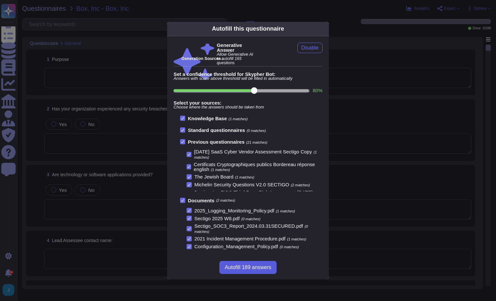
click at [238, 265] on span "Autofill 189 answers" at bounding box center [248, 266] width 47 height 5
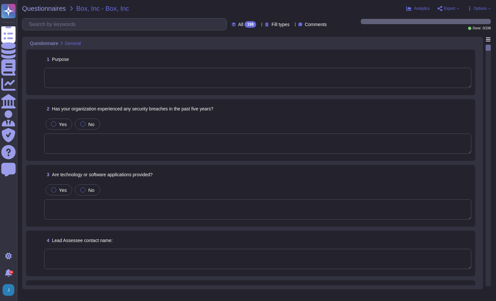
type textarea "Sectigo's services are designed to provide digital identity solutions for busin…"
type textarea "No, we have not encountered any significant security breaches in the past three…"
type textarea "Yes, we provide technology and software applications. Our services include a So…"
type textarea "[PERSON_NAME]"
type textarea "No, Sectigo does not utilize the services of Fourth-Nth parties for the deliver…"
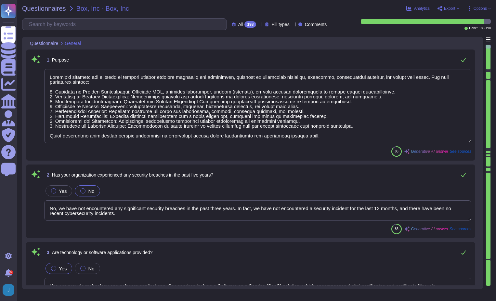
click at [457, 9] on icon at bounding box center [458, 8] width 3 height 3
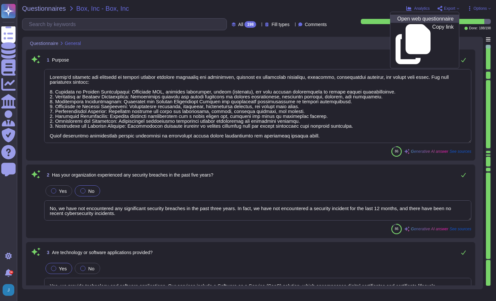
click at [416, 18] on p "Open web questionnaire" at bounding box center [425, 18] width 56 height 5
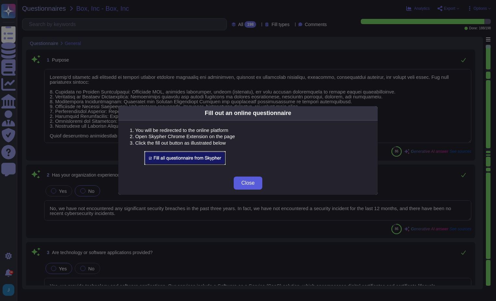
click at [247, 181] on span "Close" at bounding box center [248, 182] width 13 height 5
